Goal: Task Accomplishment & Management: Manage account settings

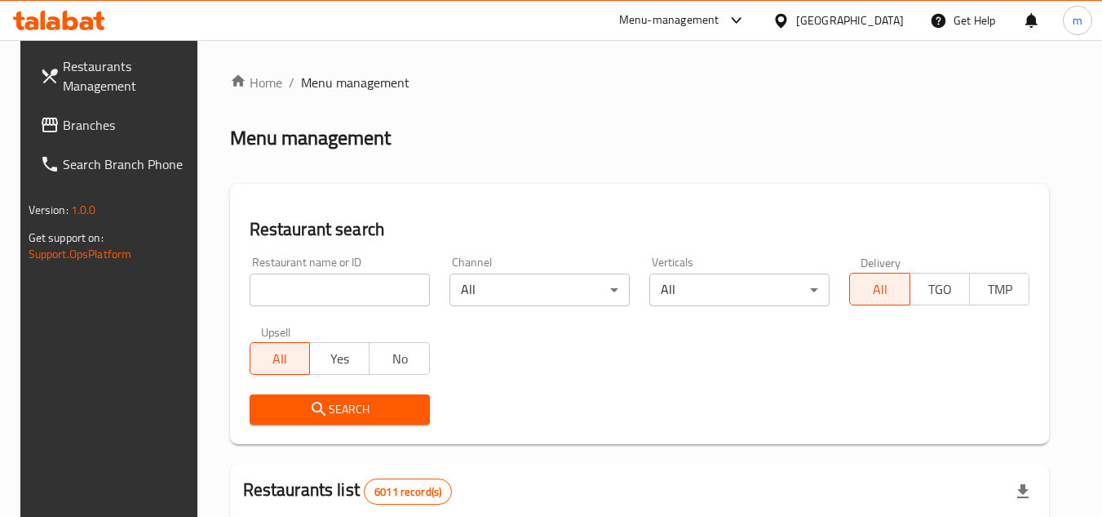
click at [877, 28] on div "[GEOGRAPHIC_DATA]" at bounding box center [850, 20] width 108 height 18
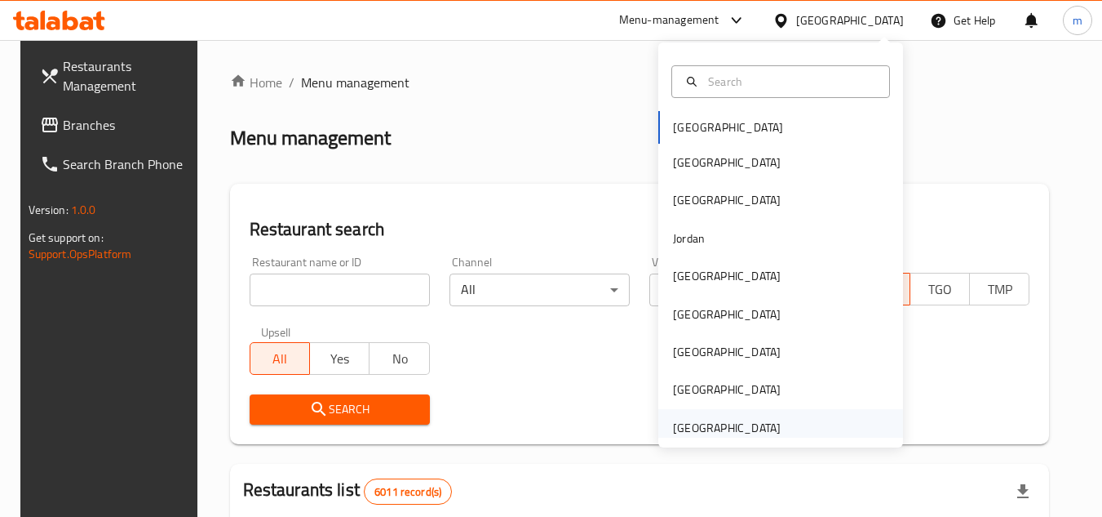
click at [681, 428] on div "[GEOGRAPHIC_DATA]" at bounding box center [727, 428] width 108 height 18
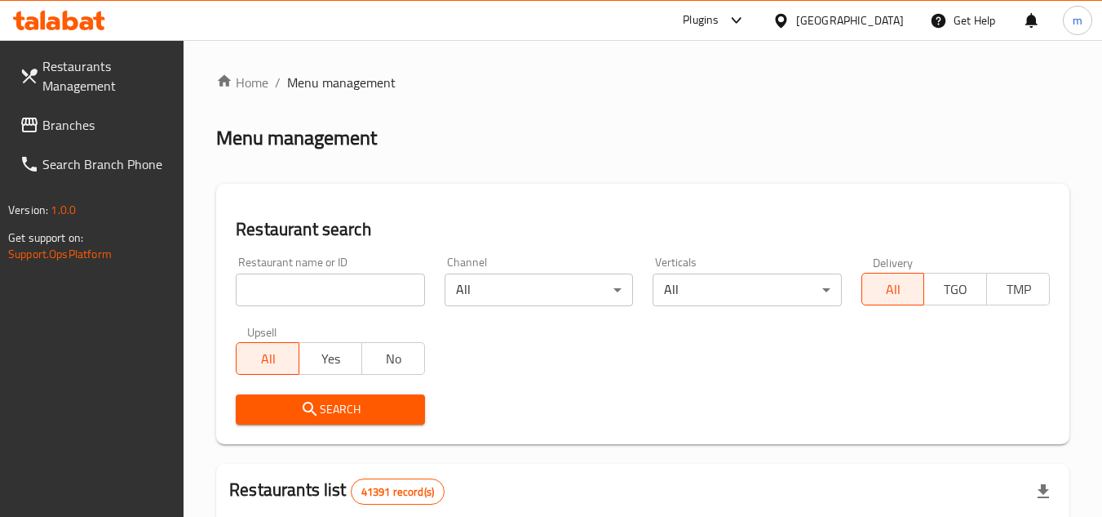
click at [85, 119] on span "Branches" at bounding box center [106, 125] width 129 height 20
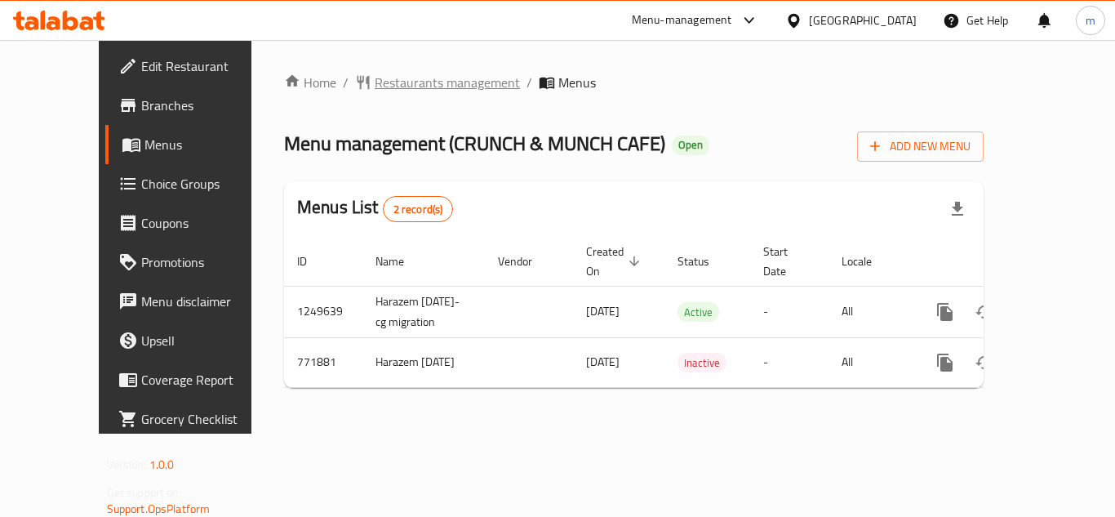
click at [391, 85] on span "Restaurants management" at bounding box center [447, 83] width 145 height 20
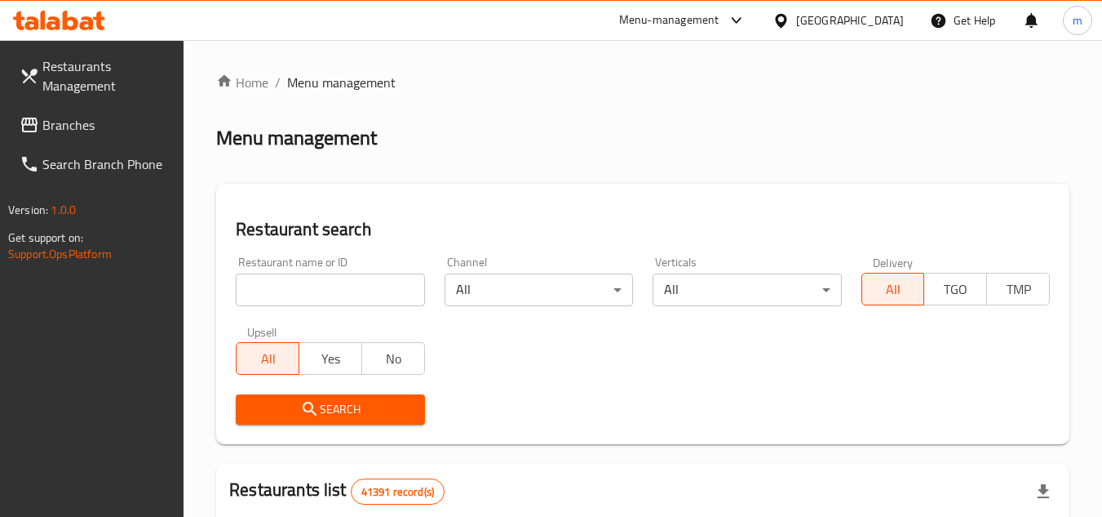
click at [308, 296] on input "search" at bounding box center [330, 289] width 189 height 33
paste input "651647"
type input "651647"
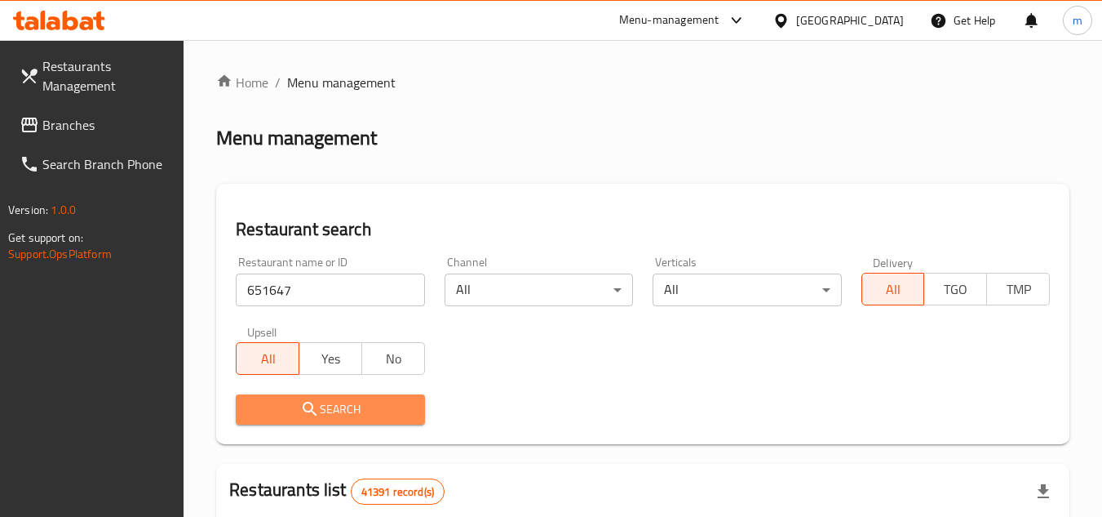
click at [304, 405] on icon "submit" at bounding box center [310, 408] width 14 height 14
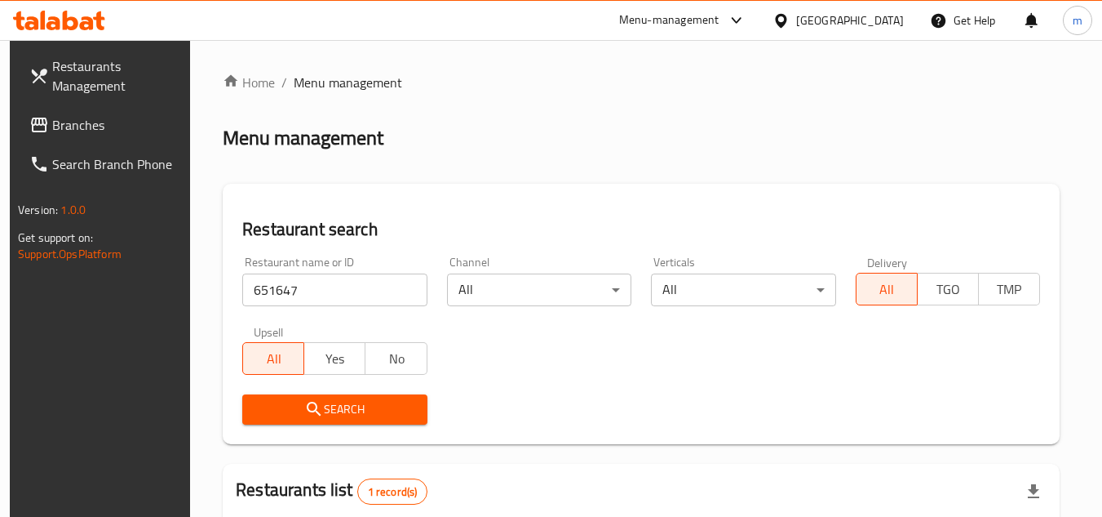
click at [871, 22] on div "[GEOGRAPHIC_DATA]" at bounding box center [850, 20] width 108 height 18
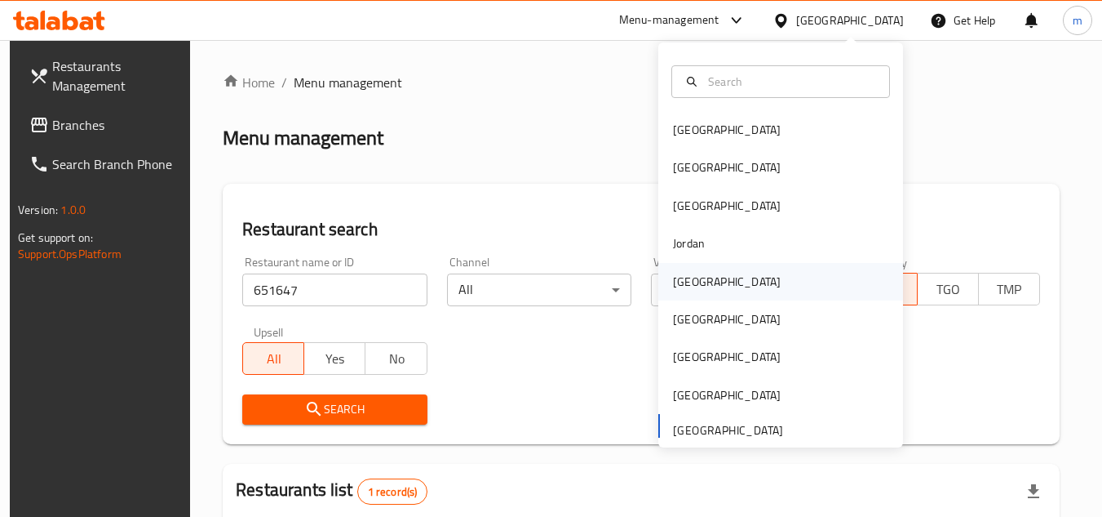
click at [699, 277] on div "[GEOGRAPHIC_DATA]" at bounding box center [727, 282] width 134 height 38
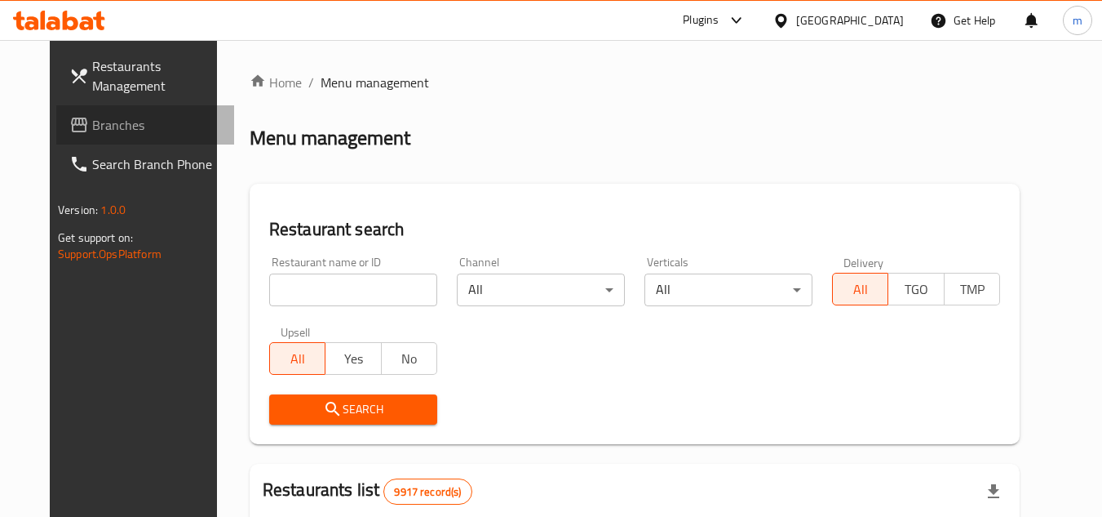
click at [109, 113] on link "Branches" at bounding box center [145, 124] width 178 height 39
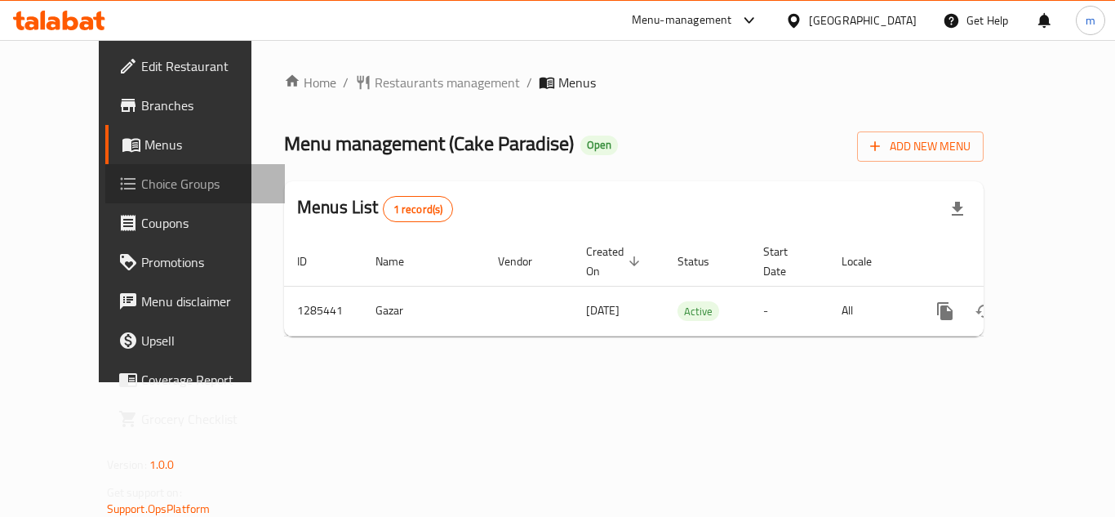
click at [141, 183] on span "Choice Groups" at bounding box center [206, 184] width 131 height 20
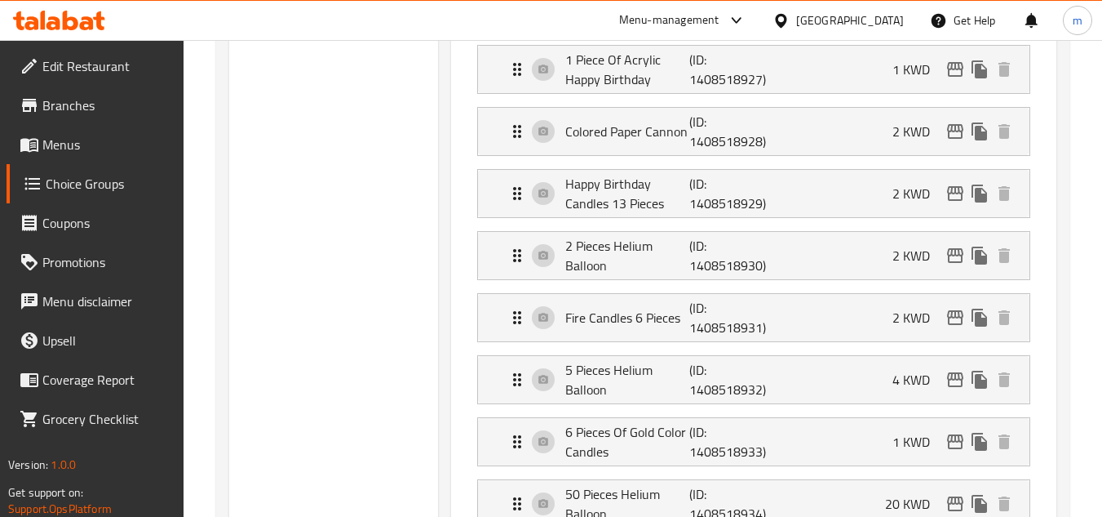
scroll to position [571, 0]
